Goal: Task Accomplishment & Management: Complete application form

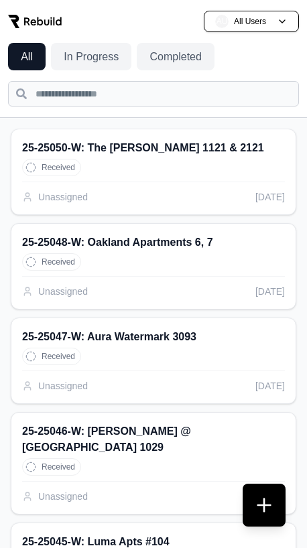
click at [152, 172] on div "Received" at bounding box center [153, 167] width 263 height 17
type input "**********"
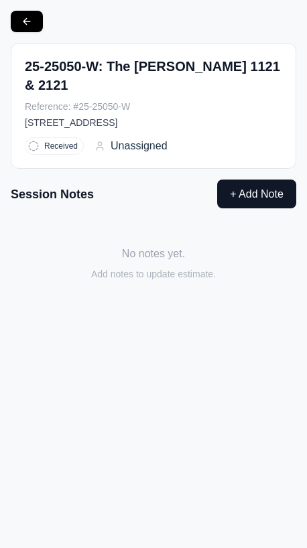
click at [27, 25] on button at bounding box center [27, 21] width 32 height 21
